Goal: Information Seeking & Learning: Learn about a topic

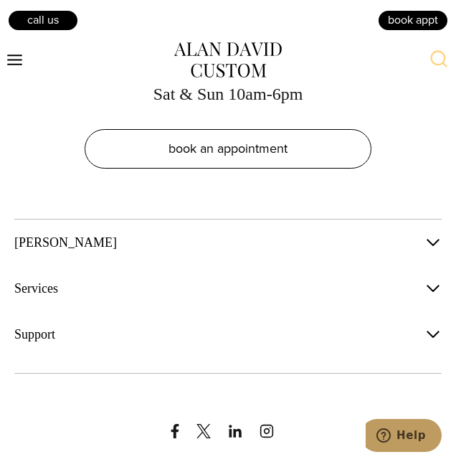
scroll to position [7141, 0]
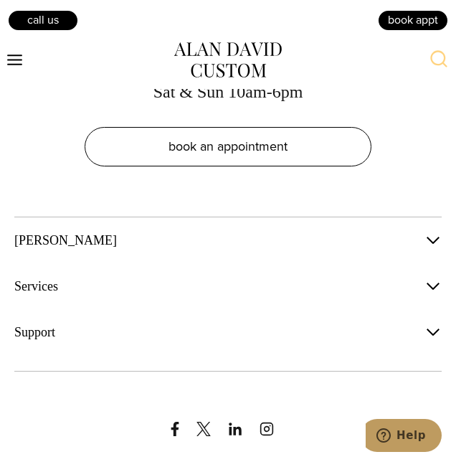
click at [434, 249] on span "button" at bounding box center [433, 240] width 17 height 17
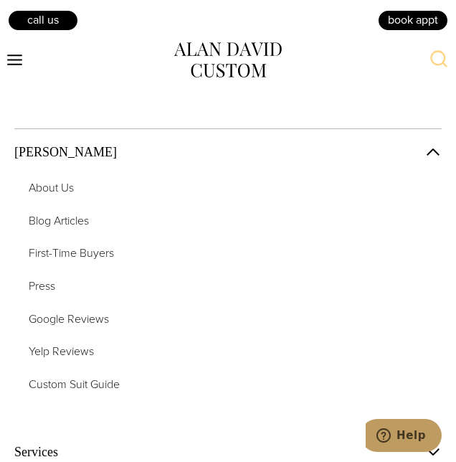
scroll to position [7232, 0]
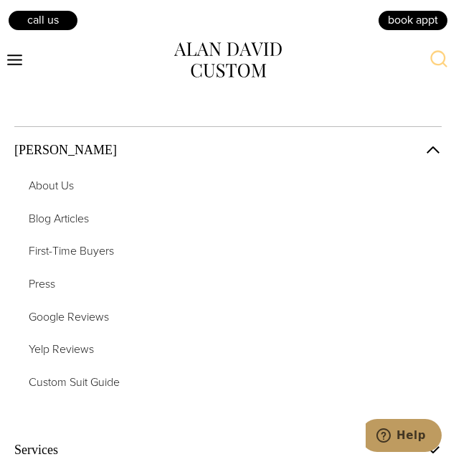
click at [432, 158] on span "button" at bounding box center [433, 149] width 17 height 17
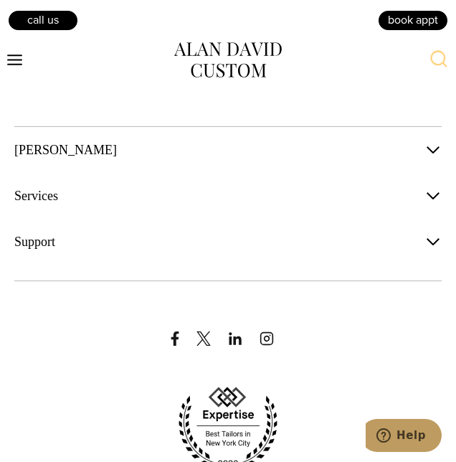
click at [22, 212] on button "Services" at bounding box center [227, 196] width 427 height 32
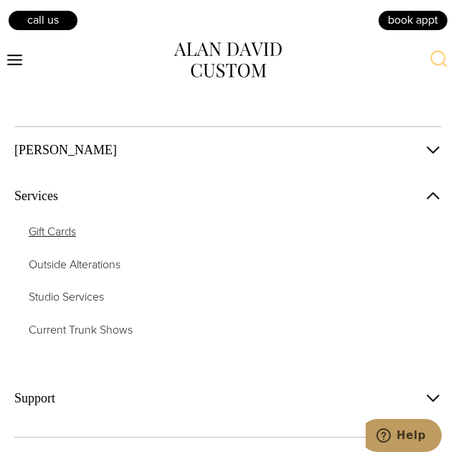
click at [39, 240] on span "Gift Cards" at bounding box center [52, 231] width 47 height 16
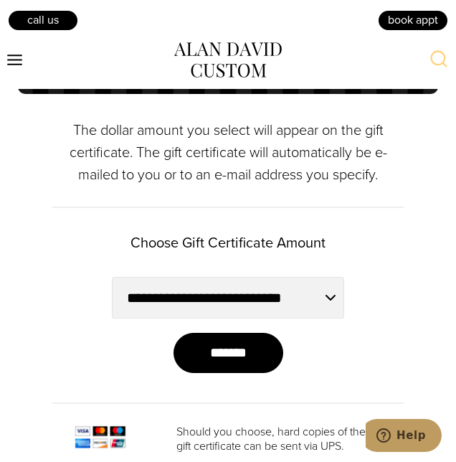
scroll to position [644, 0]
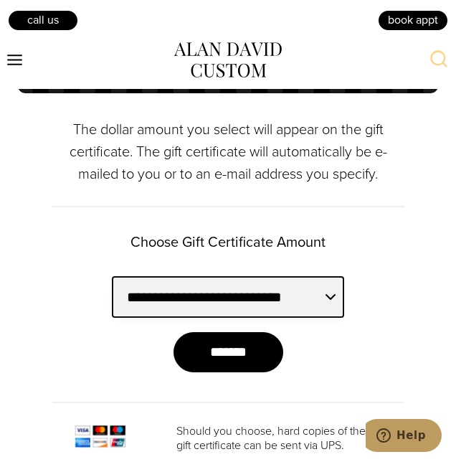
click at [334, 318] on select "**********" at bounding box center [228, 297] width 233 height 42
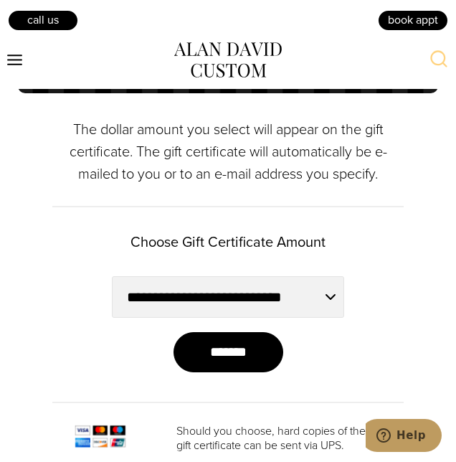
click at [56, 320] on div "**********" at bounding box center [227, 330] width 351 height 246
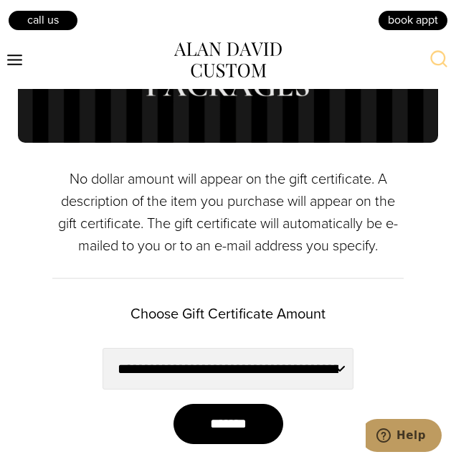
scroll to position [1275, 0]
click at [32, 257] on p "No dollar amount will appear on the gift certificate. A description of the item…" at bounding box center [227, 212] width 427 height 89
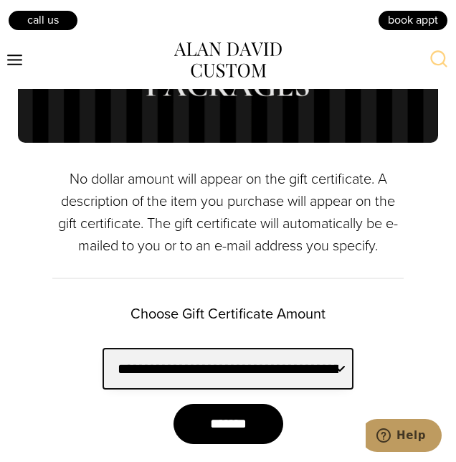
click at [340, 389] on select "**********" at bounding box center [228, 369] width 251 height 42
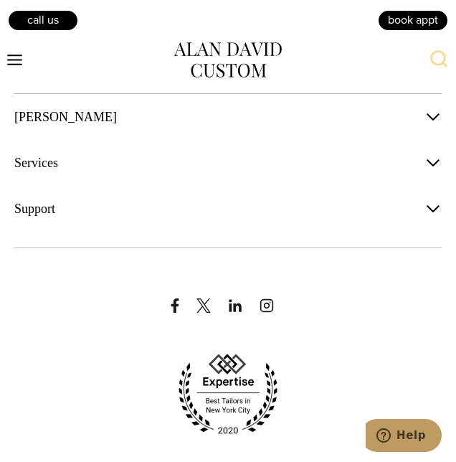
scroll to position [3881, 0]
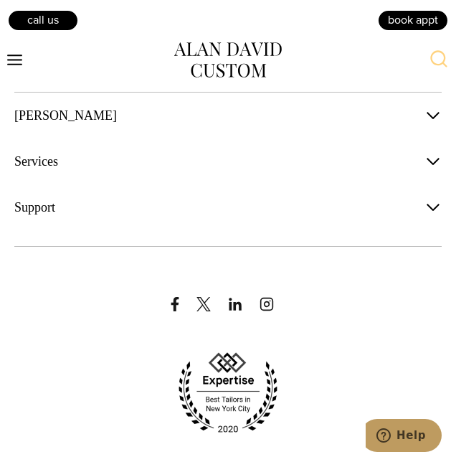
click at [27, 216] on span "Support" at bounding box center [34, 207] width 41 height 17
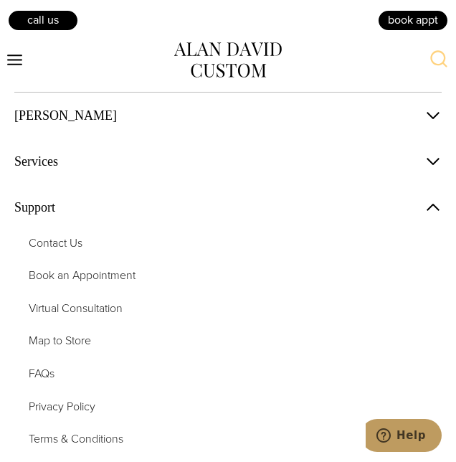
click at [4, 211] on div "Alan David About Us Blog Articles First-Time Buyers Press Google Reviews Yelp R…" at bounding box center [228, 418] width 456 height 652
click at [24, 177] on button "Services" at bounding box center [227, 162] width 427 height 32
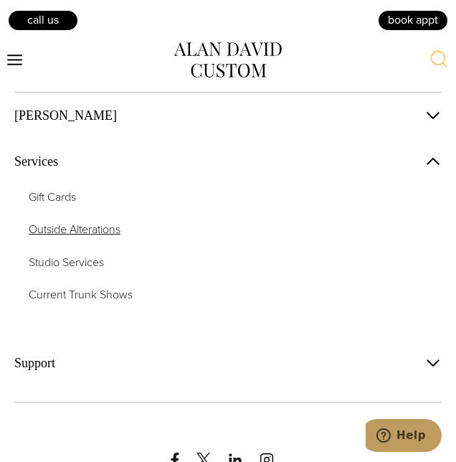
click at [34, 237] on span "Outside Alterations" at bounding box center [75, 229] width 92 height 16
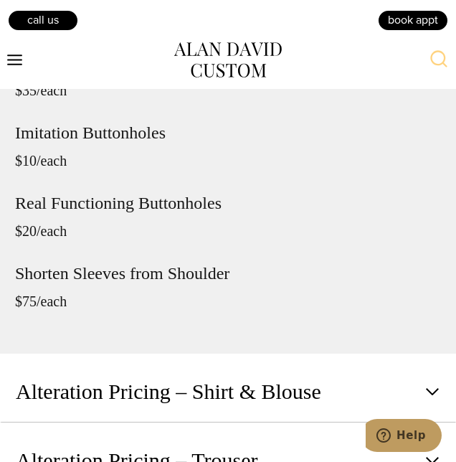
scroll to position [3211, 0]
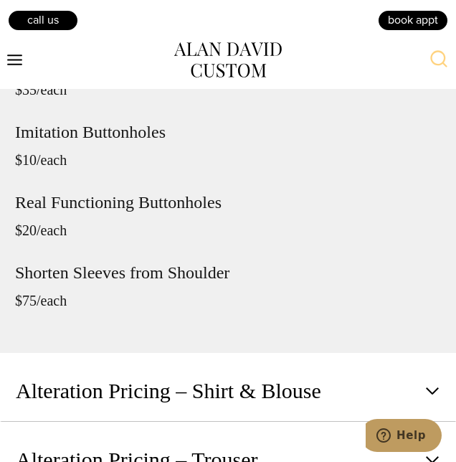
click at [435, 399] on span "button" at bounding box center [432, 390] width 17 height 17
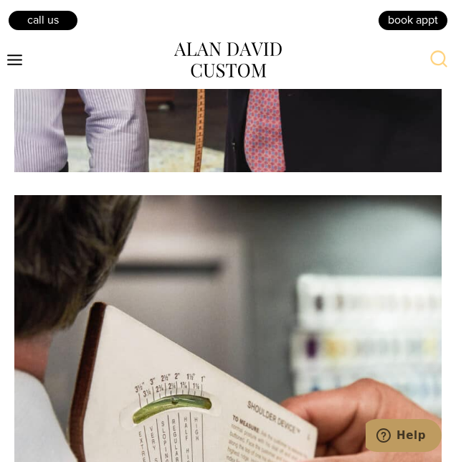
scroll to position [1162, 0]
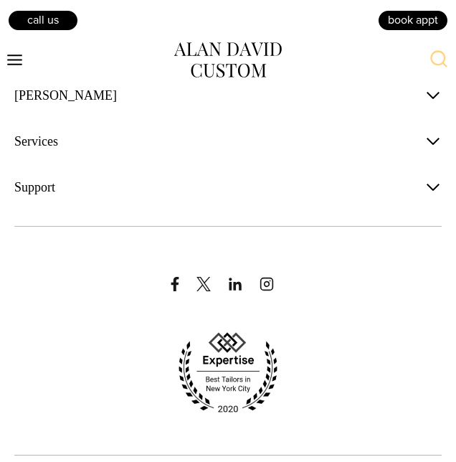
click at [436, 150] on span "button" at bounding box center [433, 141] width 17 height 17
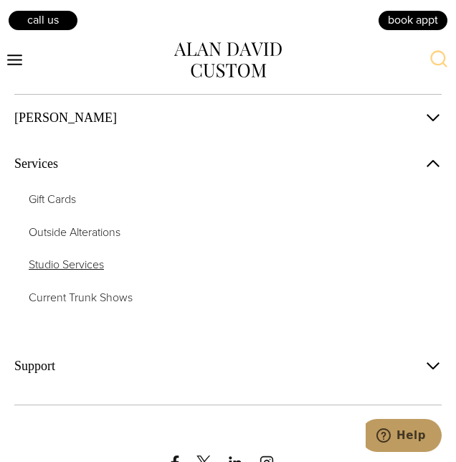
click at [104, 273] on span "Studio Services" at bounding box center [66, 264] width 75 height 16
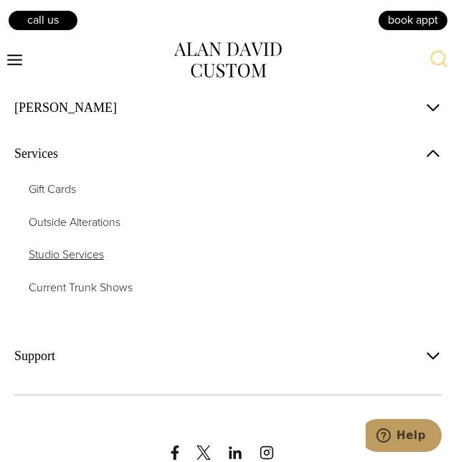
scroll to position [7324, 0]
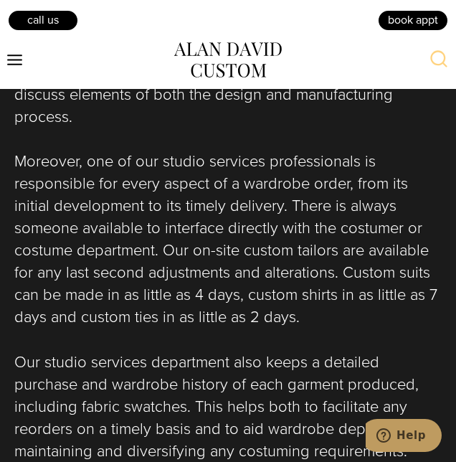
scroll to position [6292, 0]
click at [32, 398] on p "Our studio services department also keeps a detailed purchase and wardrobe hist…" at bounding box center [227, 440] width 427 height 178
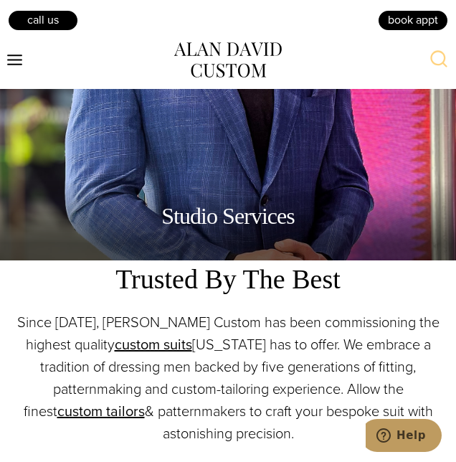
scroll to position [0, 0]
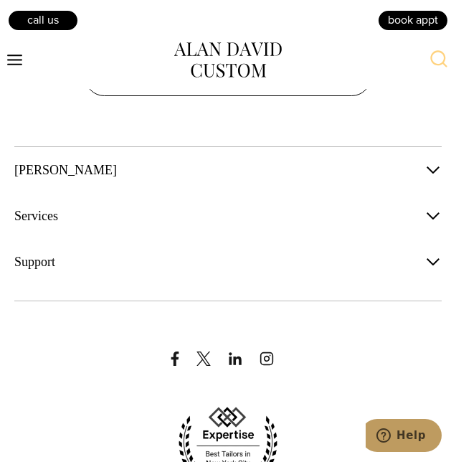
scroll to position [7232, 0]
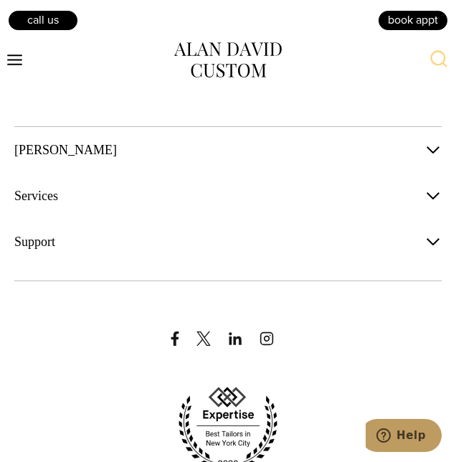
click at [427, 250] on span "button" at bounding box center [433, 241] width 17 height 17
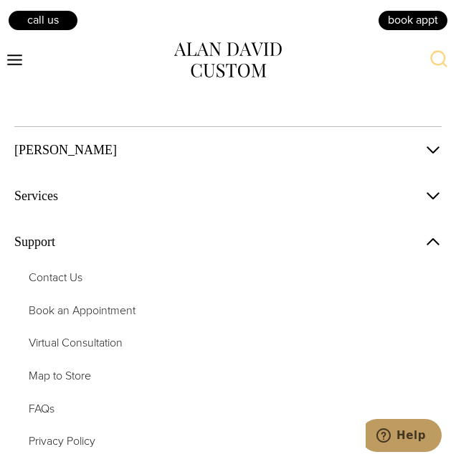
click at [437, 257] on button "Support" at bounding box center [227, 242] width 427 height 32
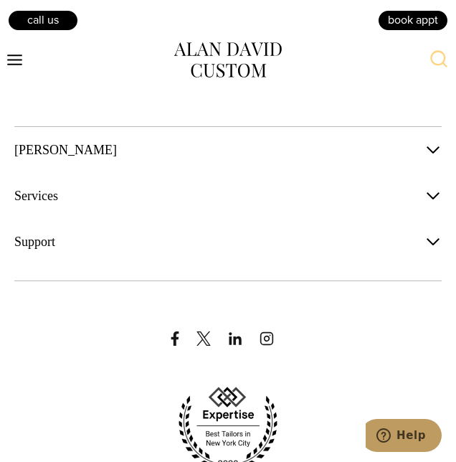
click at [436, 204] on span "button" at bounding box center [433, 195] width 17 height 17
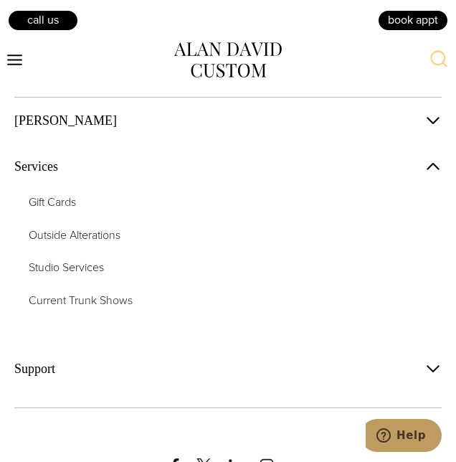
scroll to position [7287, 0]
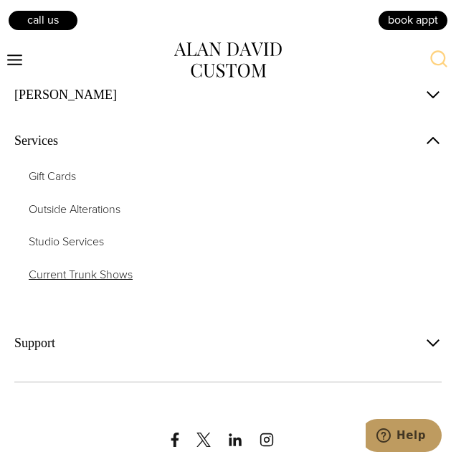
click at [117, 283] on span "Current Trunk Shows" at bounding box center [81, 274] width 104 height 16
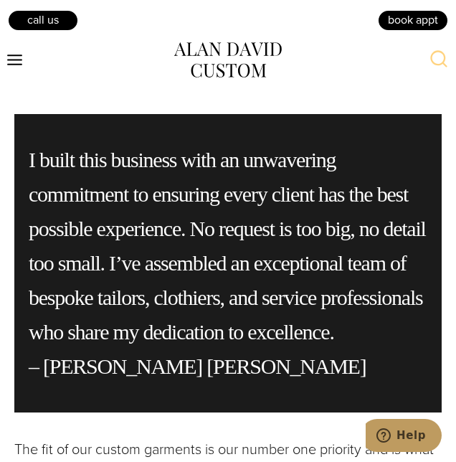
scroll to position [4129, 0]
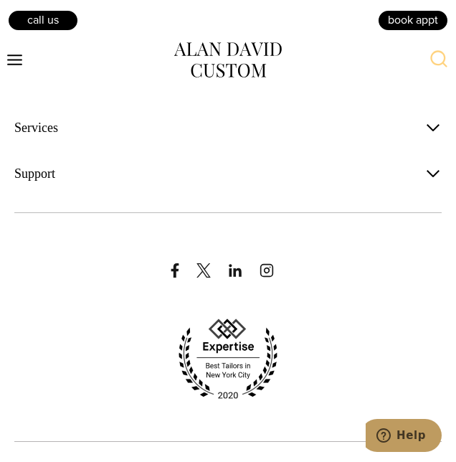
scroll to position [7298, 0]
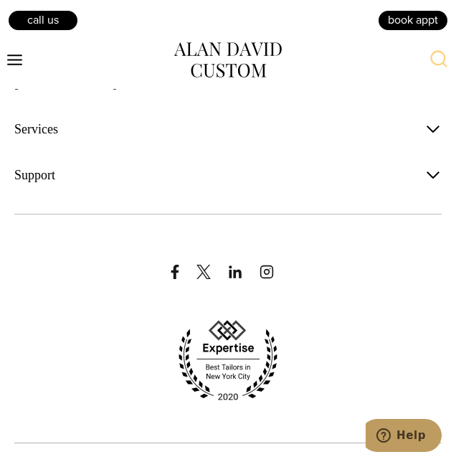
click at [436, 184] on span "button" at bounding box center [433, 174] width 17 height 17
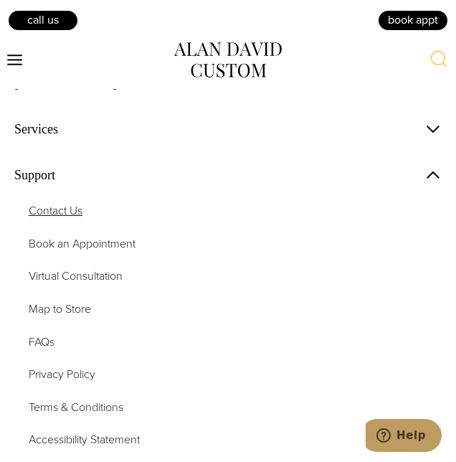
click at [82, 219] on span "Contact Us" at bounding box center [56, 210] width 54 height 16
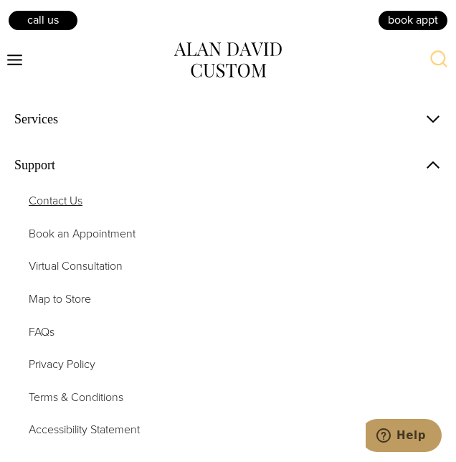
scroll to position [7359, 0]
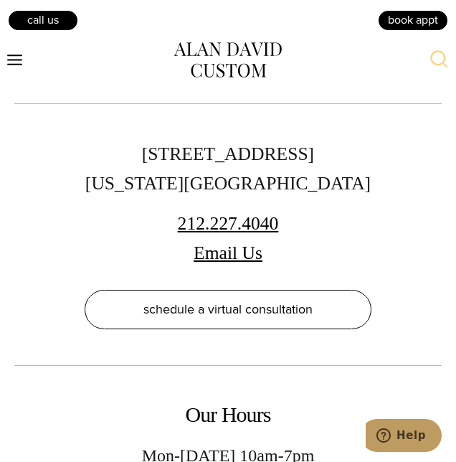
scroll to position [6777, 0]
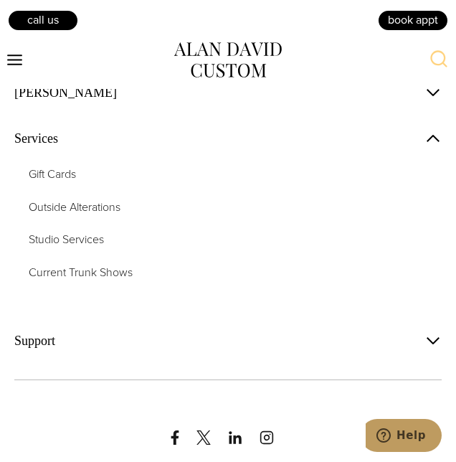
click at [436, 147] on span "button" at bounding box center [433, 138] width 17 height 17
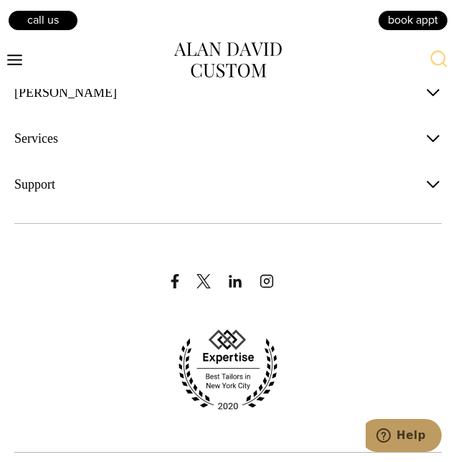
click at [436, 193] on span "button" at bounding box center [433, 184] width 17 height 17
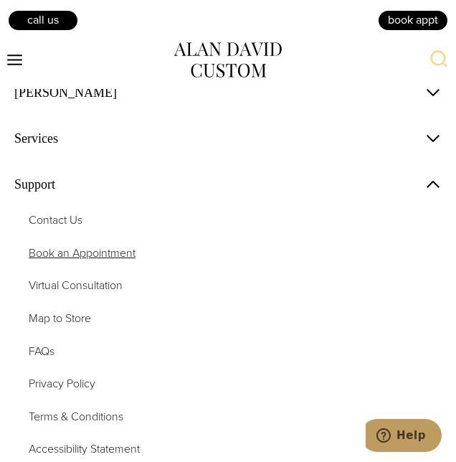
click at [122, 261] on span "Book an Appointment" at bounding box center [82, 253] width 107 height 16
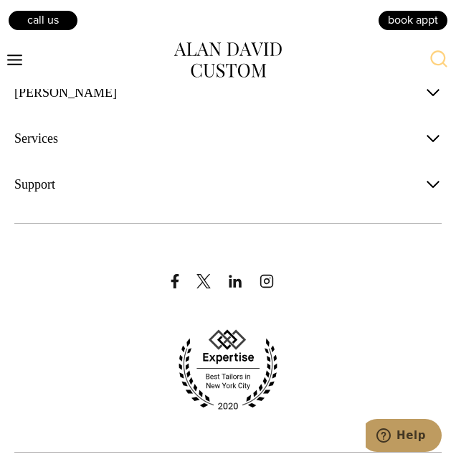
click at [430, 193] on span "button" at bounding box center [433, 184] width 17 height 17
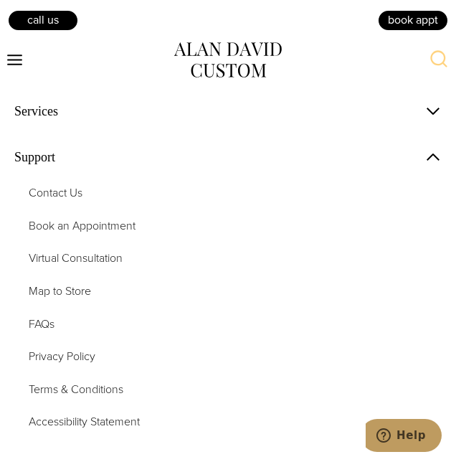
scroll to position [7320, 0]
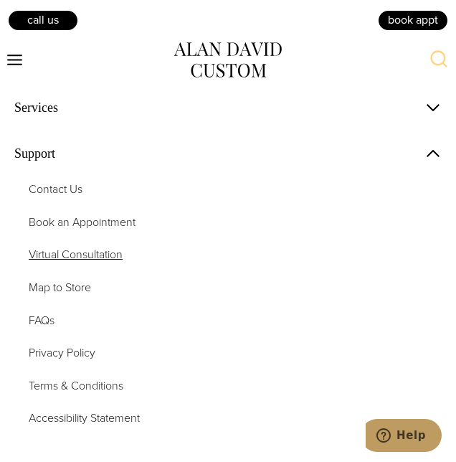
click at [102, 264] on link "Virtual Consultation" at bounding box center [228, 254] width 399 height 19
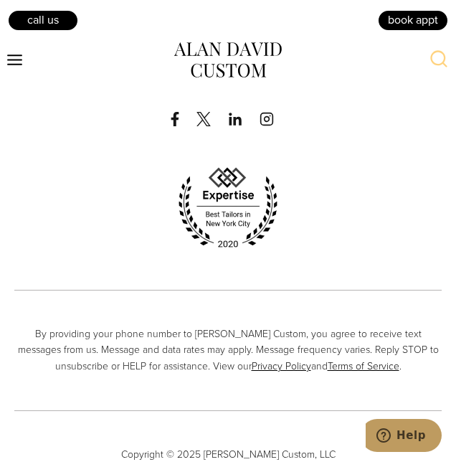
scroll to position [4485, 0]
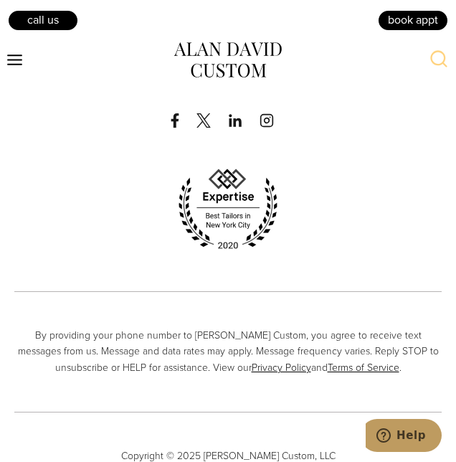
click at [436, 32] on span "button" at bounding box center [433, 23] width 17 height 17
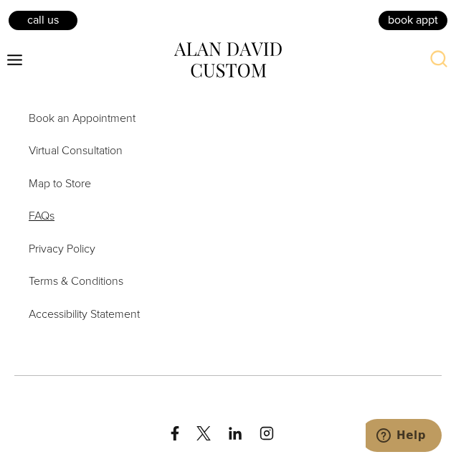
click at [49, 224] on span "FAQs" at bounding box center [42, 215] width 26 height 16
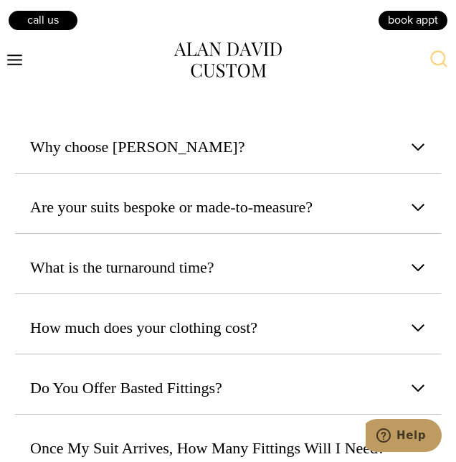
scroll to position [483, 0]
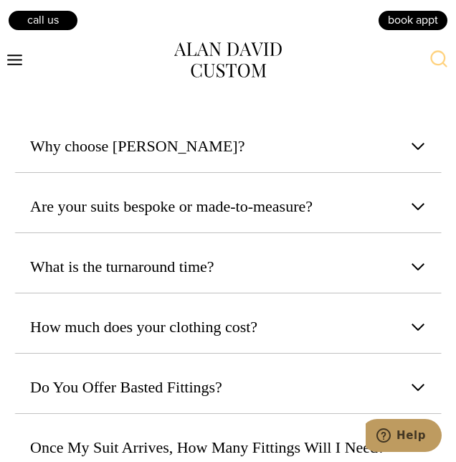
click at [416, 155] on span "button" at bounding box center [417, 146] width 17 height 17
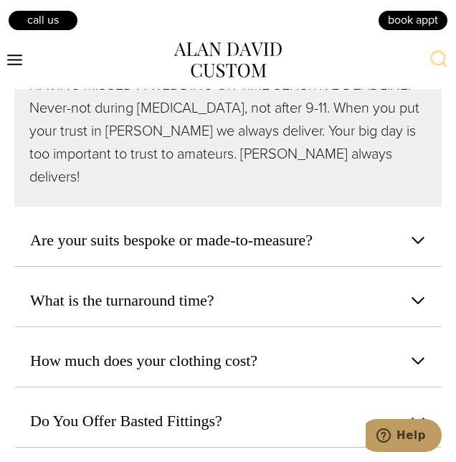
scroll to position [1037, 0]
click at [423, 237] on span "button" at bounding box center [417, 240] width 17 height 17
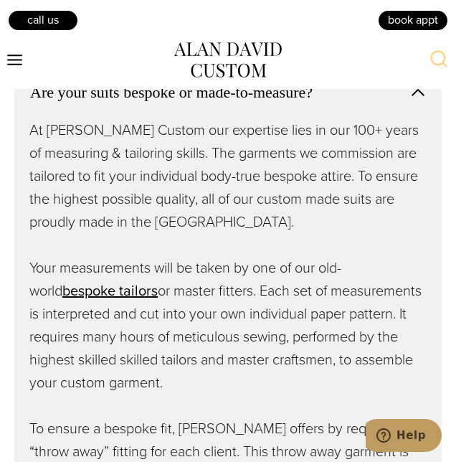
scroll to position [591, 0]
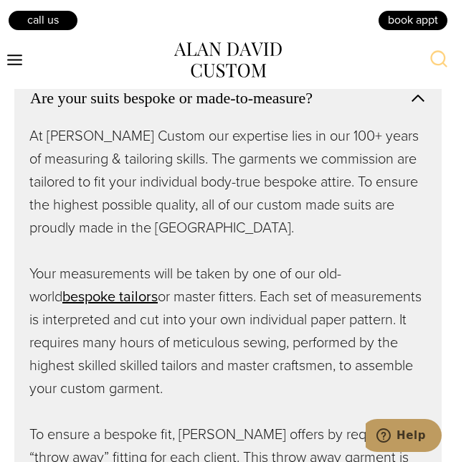
click at [421, 107] on span "button" at bounding box center [417, 98] width 17 height 17
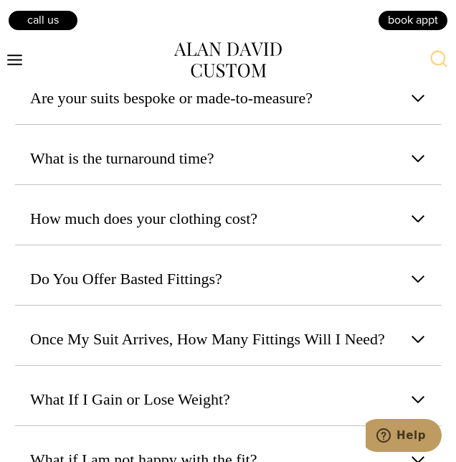
click at [421, 167] on span "button" at bounding box center [417, 158] width 17 height 17
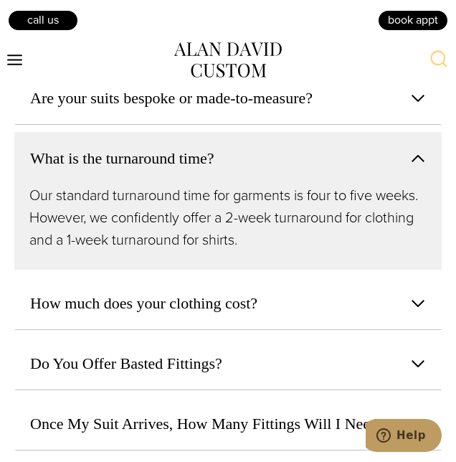
click at [423, 167] on span "button" at bounding box center [417, 158] width 17 height 17
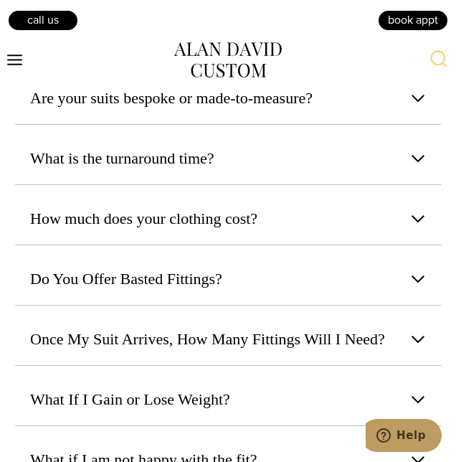
click at [419, 227] on span "button" at bounding box center [417, 218] width 17 height 17
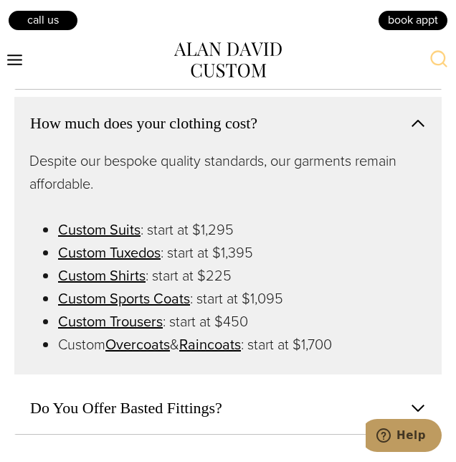
scroll to position [688, 0]
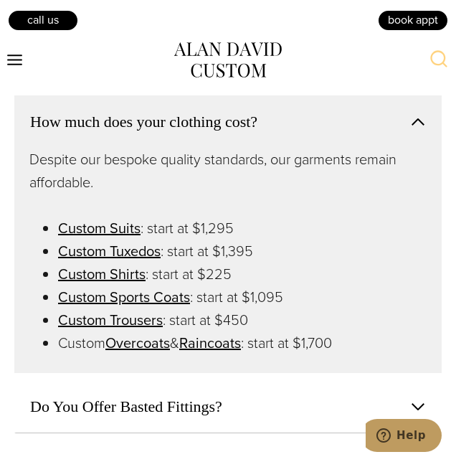
click at [425, 131] on span "button" at bounding box center [417, 121] width 17 height 17
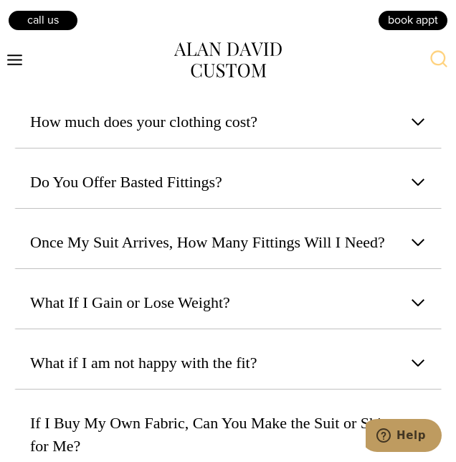
click at [417, 209] on button "Do You Offer Basted Fittings?" at bounding box center [227, 182] width 427 height 53
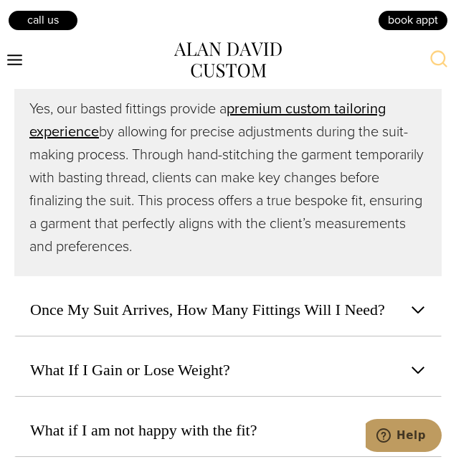
scroll to position [801, 0]
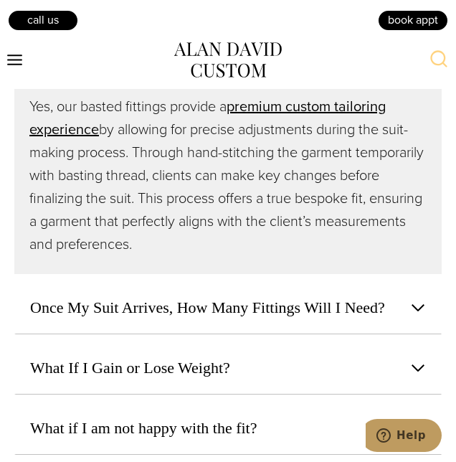
click at [421, 77] on span "button" at bounding box center [417, 68] width 17 height 17
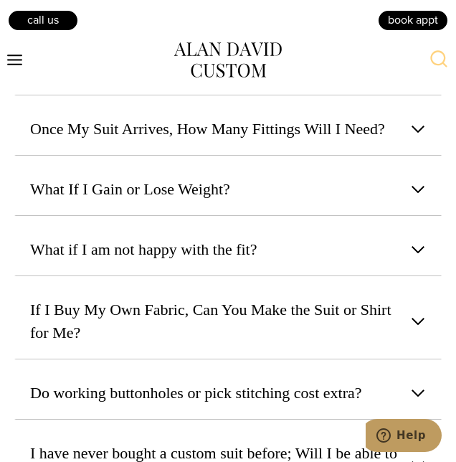
click at [417, 138] on span "button" at bounding box center [417, 128] width 17 height 17
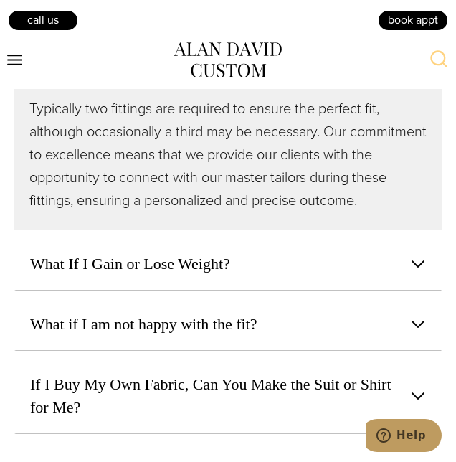
scroll to position [875, 0]
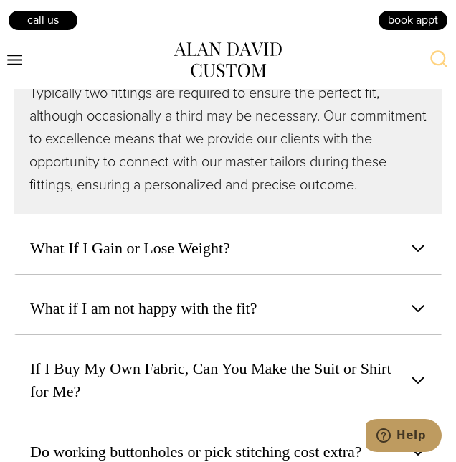
click at [423, 64] on span "button" at bounding box center [417, 55] width 17 height 17
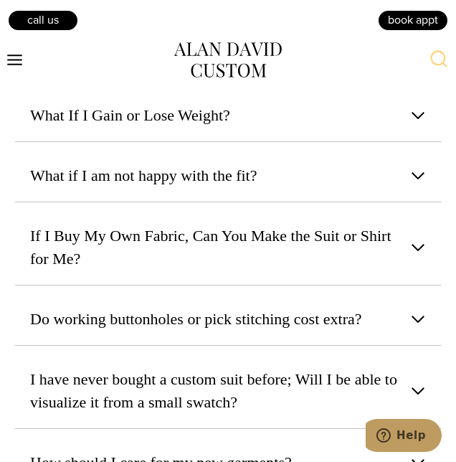
click at [421, 124] on span "button" at bounding box center [417, 115] width 17 height 17
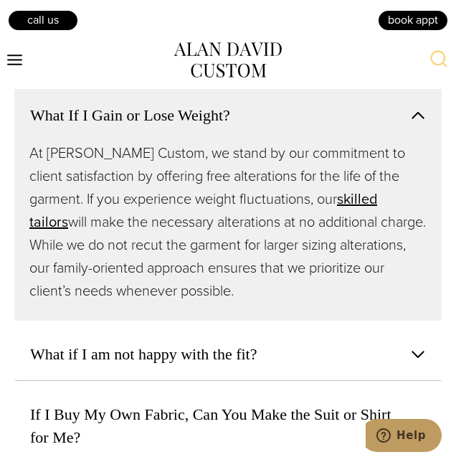
scroll to position [896, 0]
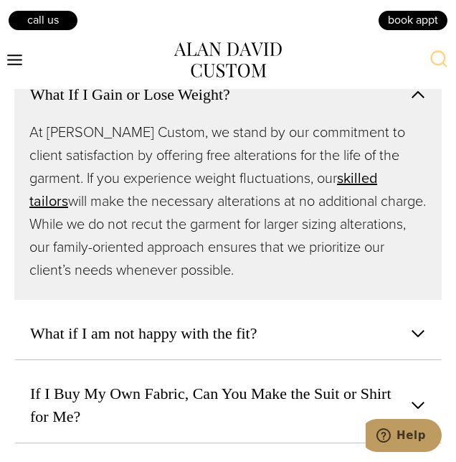
click at [421, 103] on span "button" at bounding box center [417, 94] width 17 height 17
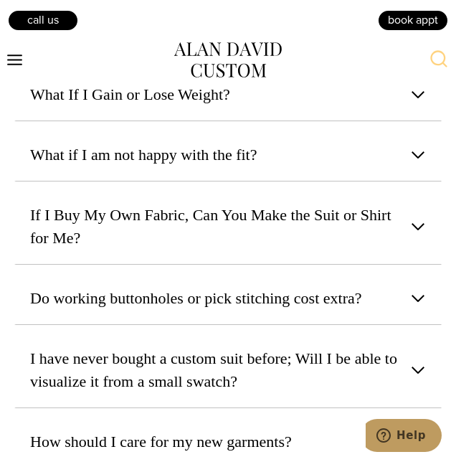
click at [427, 181] on button "What if I am not happy with the fit?" at bounding box center [227, 154] width 427 height 53
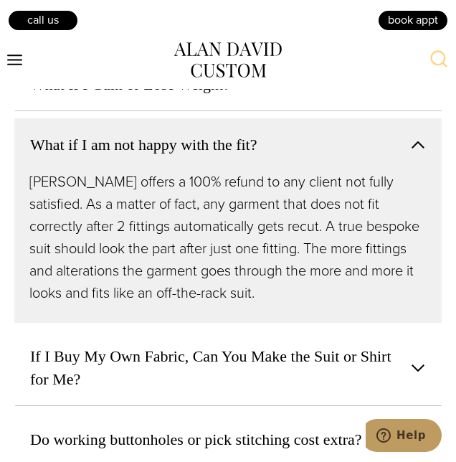
scroll to position [924, 0]
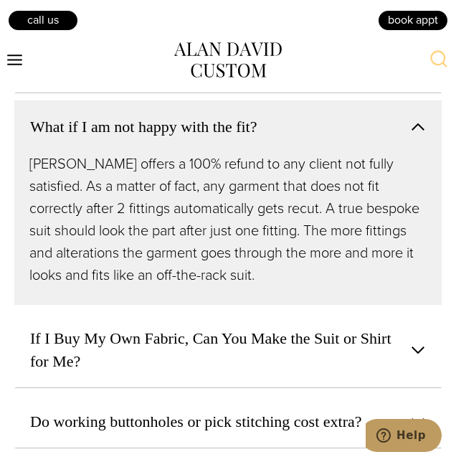
click at [421, 136] on span "button" at bounding box center [417, 126] width 17 height 17
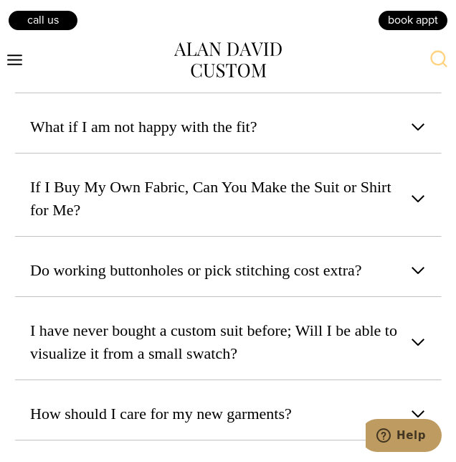
scroll to position [918, 0]
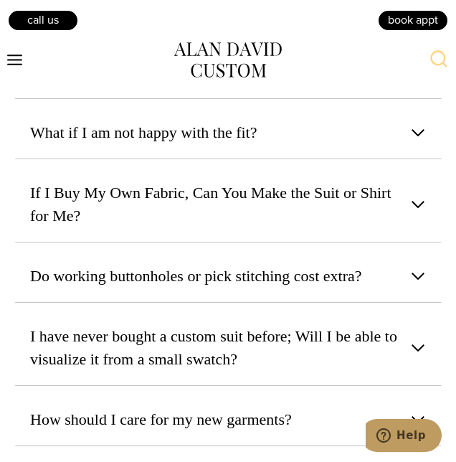
click at [421, 213] on span "button" at bounding box center [417, 204] width 17 height 17
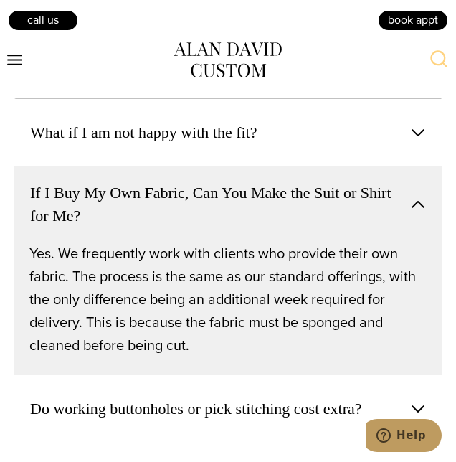
click at [410, 213] on span "button" at bounding box center [417, 204] width 17 height 17
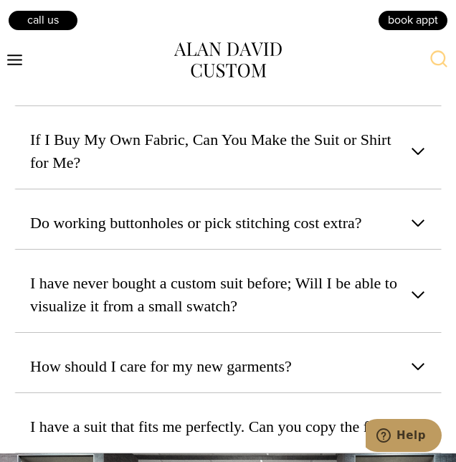
scroll to position [999, 0]
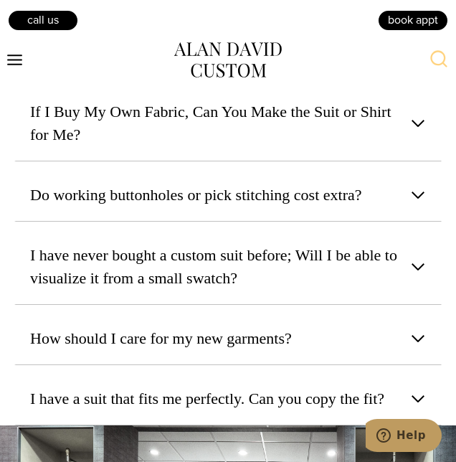
click at [417, 204] on span "button" at bounding box center [417, 194] width 17 height 17
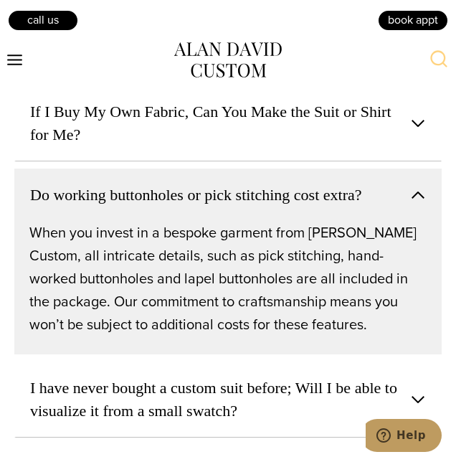
click at [421, 204] on span "button" at bounding box center [417, 194] width 17 height 17
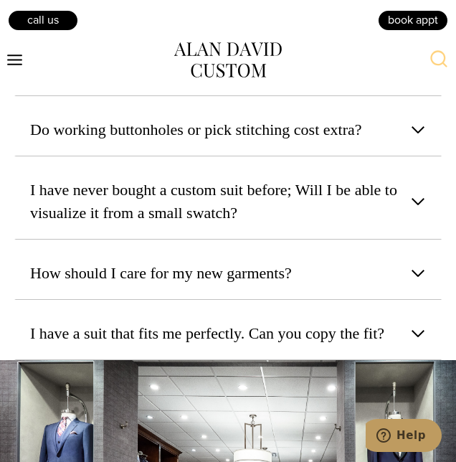
scroll to position [1066, 0]
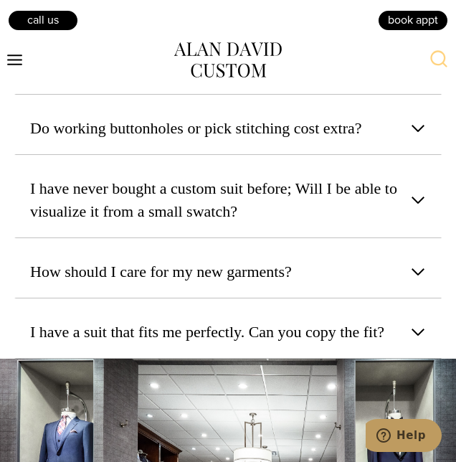
click at [415, 209] on span "button" at bounding box center [417, 199] width 17 height 17
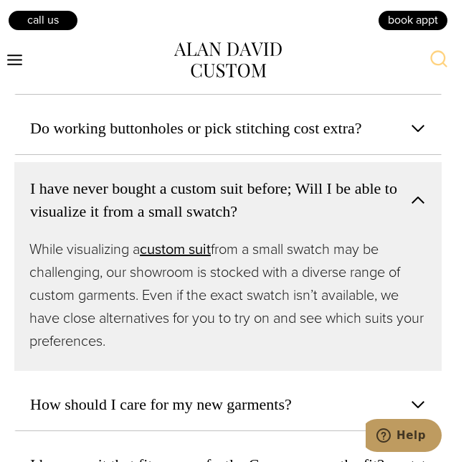
click at [415, 209] on span "button" at bounding box center [417, 199] width 17 height 17
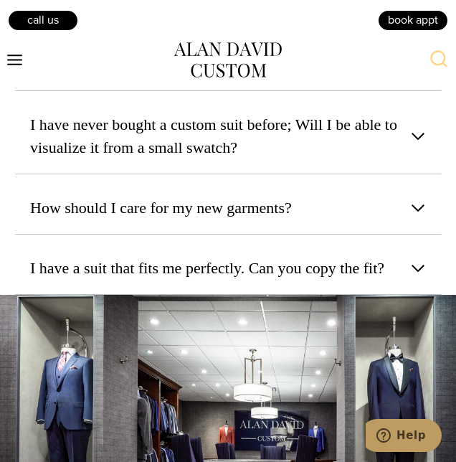
scroll to position [1131, 0]
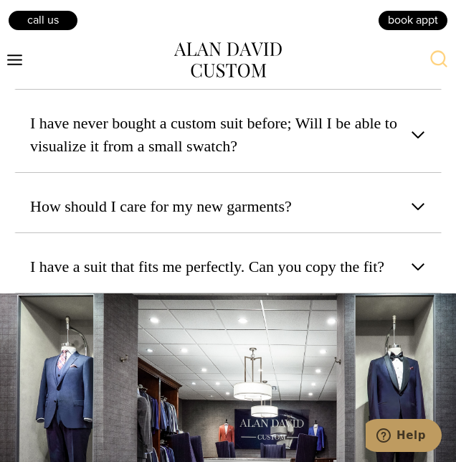
click at [421, 215] on span "button" at bounding box center [417, 206] width 17 height 17
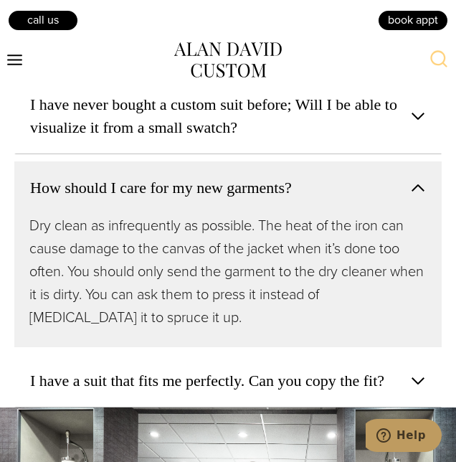
scroll to position [1150, 0]
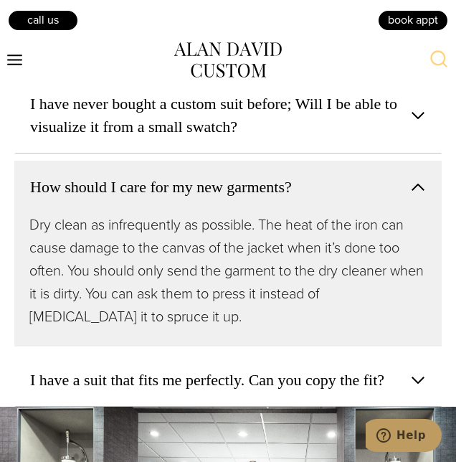
click at [427, 213] on button "How should I care for my new garments?" at bounding box center [227, 187] width 427 height 52
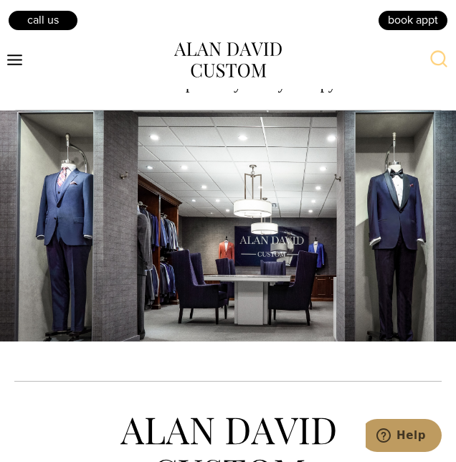
scroll to position [1315, 0]
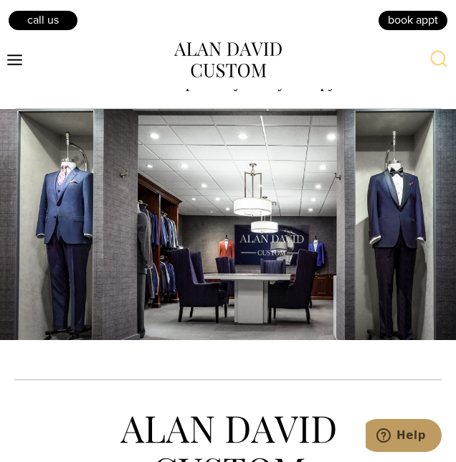
click at [422, 91] on span "button" at bounding box center [417, 82] width 17 height 17
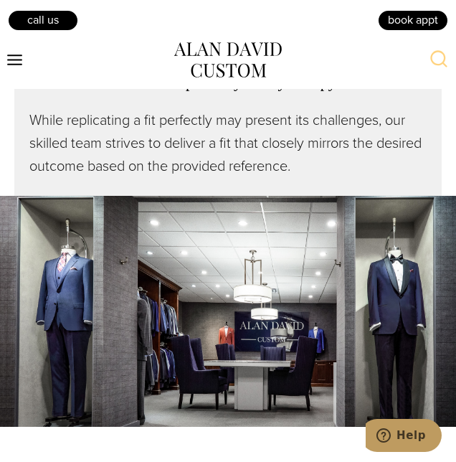
click at [427, 108] on button "I have a suit that fits me perfectly. Can you copy the fit?" at bounding box center [227, 82] width 427 height 52
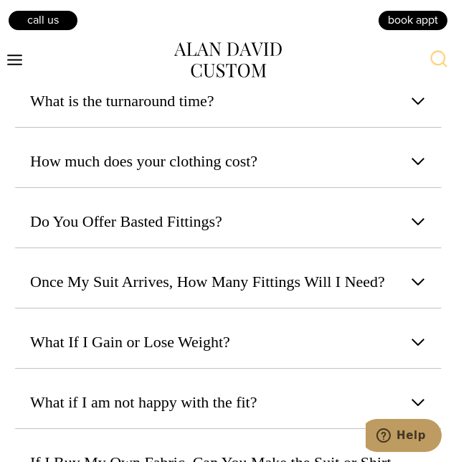
scroll to position [709, 0]
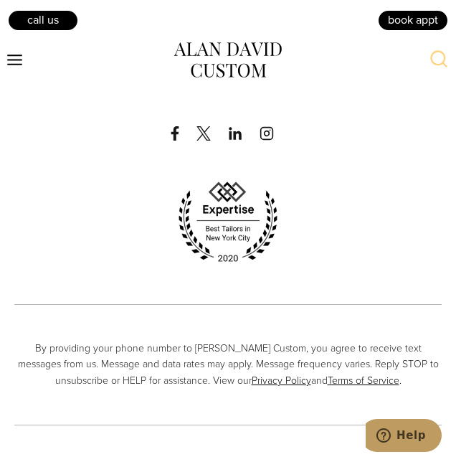
scroll to position [4472, 0]
click at [435, 52] on button "Support" at bounding box center [227, 37] width 427 height 32
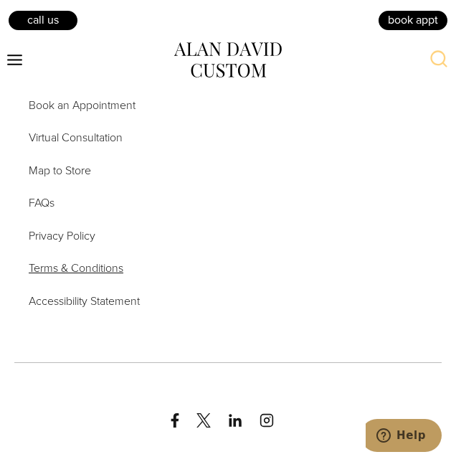
click at [100, 276] on span "Terms & Conditions" at bounding box center [76, 268] width 95 height 16
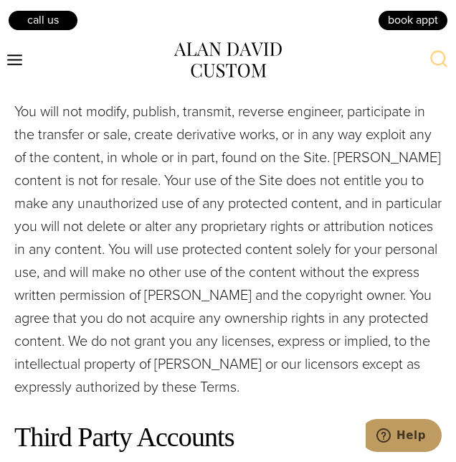
scroll to position [1951, 0]
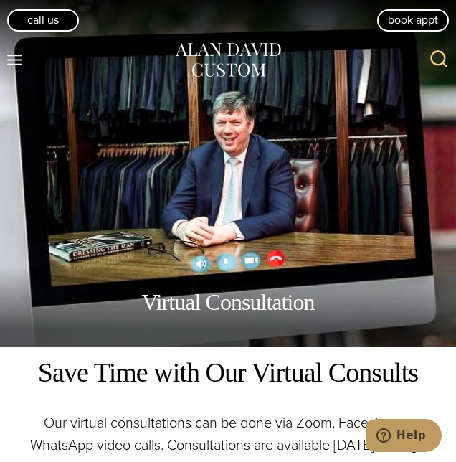
click at [16, 65] on icon "Toggle Menu" at bounding box center [15, 60] width 18 height 18
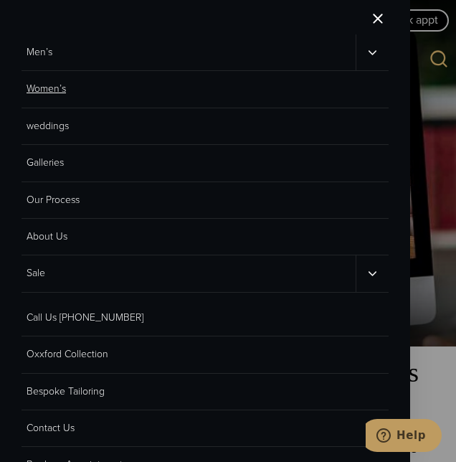
click at [49, 95] on link "Women’s" at bounding box center [205, 89] width 367 height 37
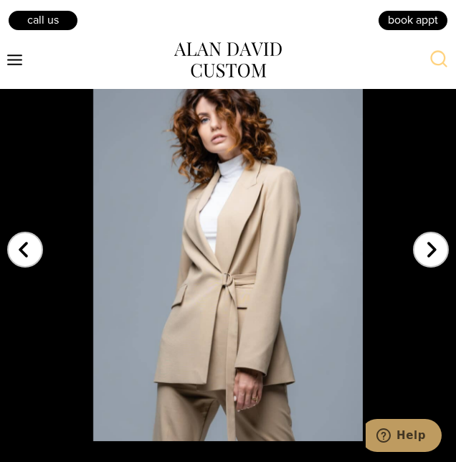
scroll to position [3317, 0]
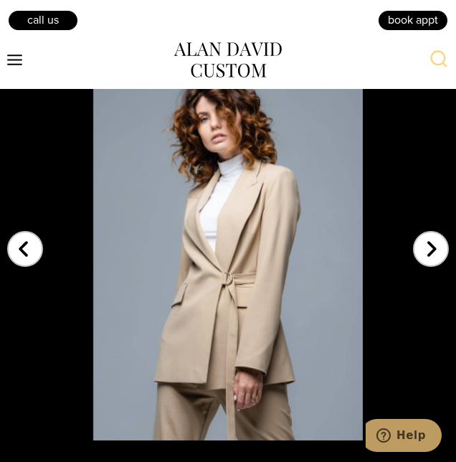
click at [428, 257] on div "Next slide" at bounding box center [431, 240] width 36 height 36
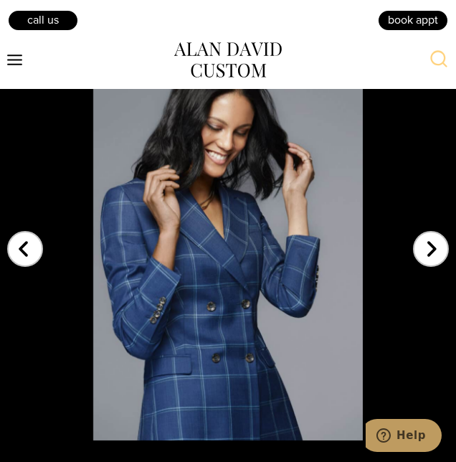
click at [432, 257] on div "Next slide" at bounding box center [431, 240] width 36 height 36
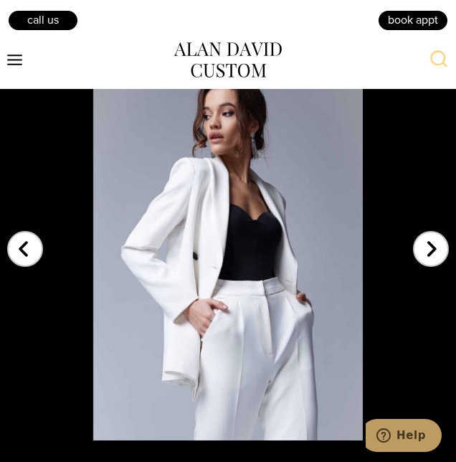
click at [427, 257] on div "Next slide" at bounding box center [431, 240] width 36 height 36
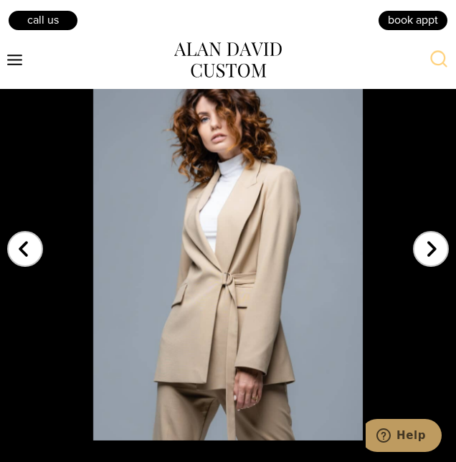
click at [427, 257] on div "Next slide" at bounding box center [431, 240] width 36 height 36
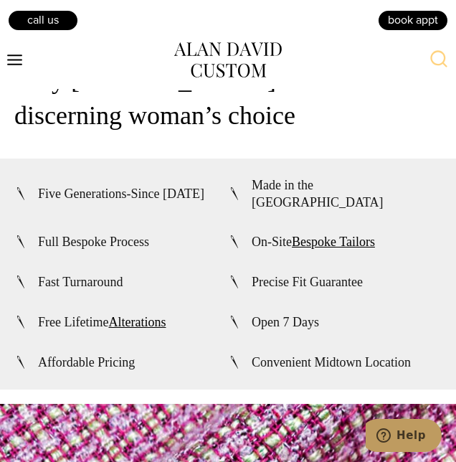
scroll to position [4302, 0]
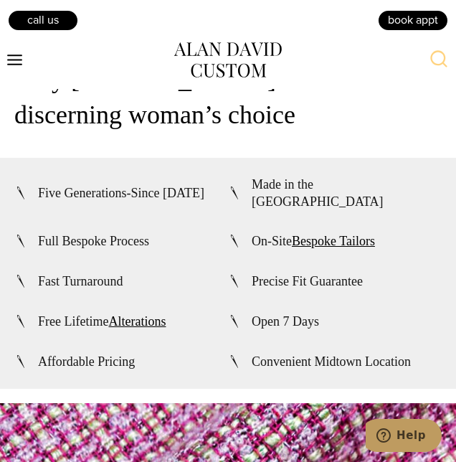
click at [149, 250] on span "Full Bespoke Process" at bounding box center [93, 240] width 111 height 17
click at [131, 264] on ul "Five Generations-Since 1913 Made in the USA Full Bespoke Process On-Site Bespok…" at bounding box center [227, 273] width 427 height 195
click at [136, 250] on span "Full Bespoke Process" at bounding box center [93, 240] width 111 height 17
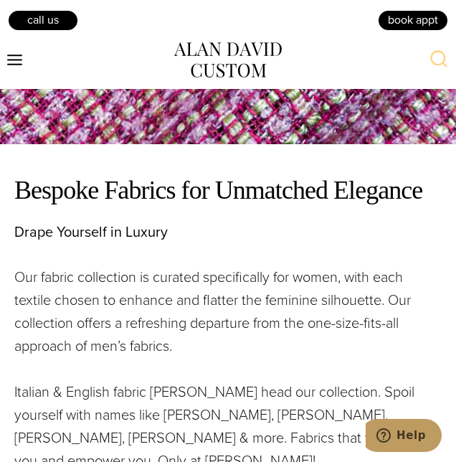
scroll to position [5020, 0]
